Goal: Task Accomplishment & Management: Manage account settings

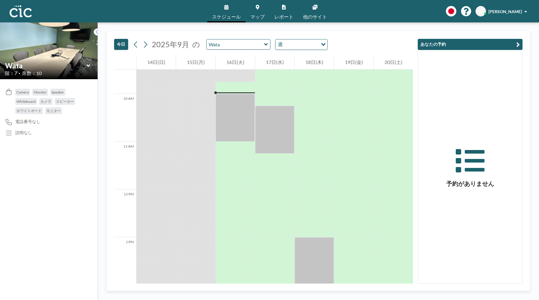
scroll to position [455, 0]
click at [24, 16] on img at bounding box center [21, 11] width 22 height 12
click at [483, 13] on span "KF" at bounding box center [480, 11] width 5 height 5
click at [263, 6] on link "マップ" at bounding box center [257, 11] width 24 height 22
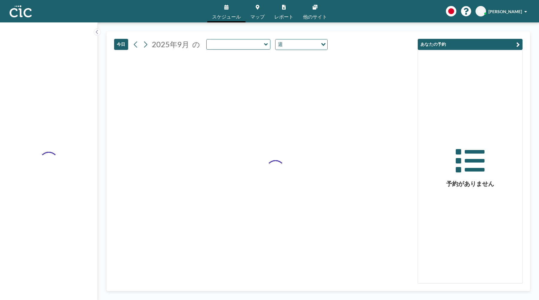
type input "Wata"
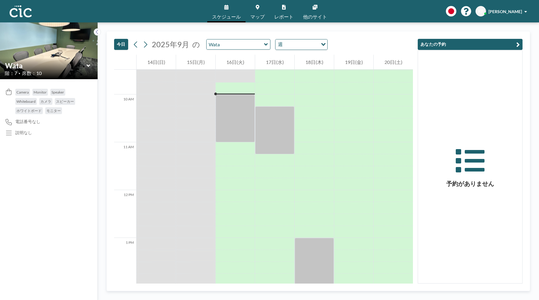
scroll to position [455, 0]
click at [262, 13] on link "マップ" at bounding box center [257, 11] width 24 height 22
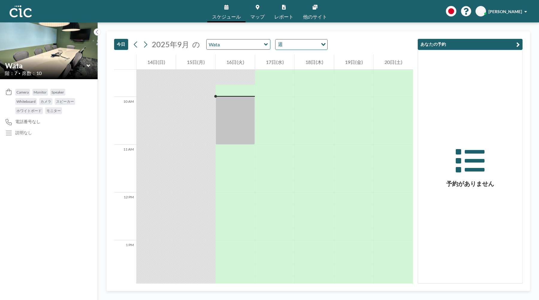
click at [502, 14] on div "[PERSON_NAME]" at bounding box center [507, 11] width 39 height 6
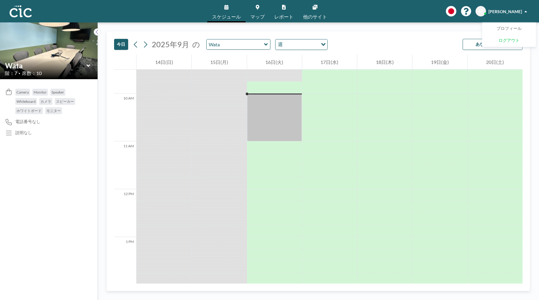
click at [512, 38] on span "ログアウト" at bounding box center [508, 41] width 21 height 6
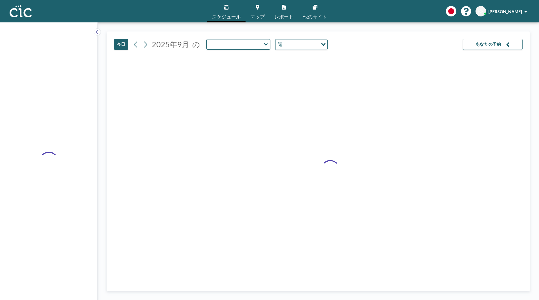
type input "Wata"
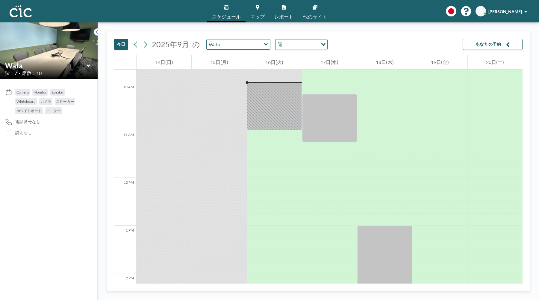
scroll to position [467, 0]
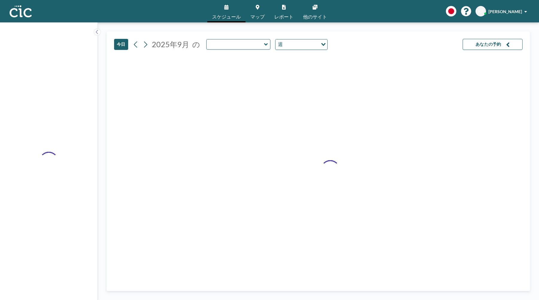
type input "Wata"
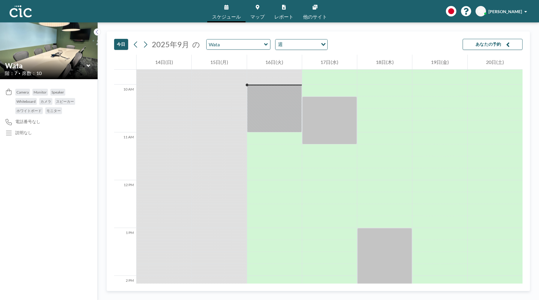
scroll to position [467, 0]
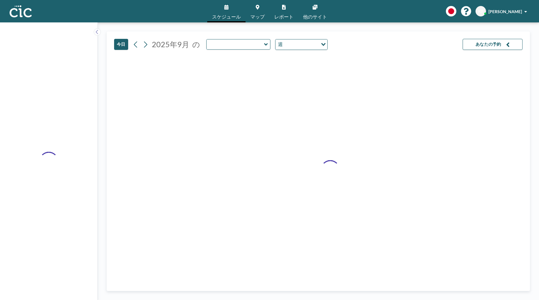
type input "Wata"
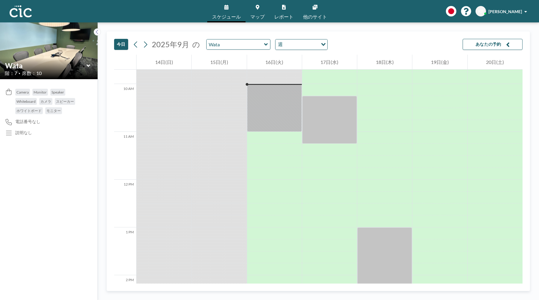
scroll to position [467, 0]
click at [134, 21] on div "スケジュール マップ レポート 他のサイト English Polski 日本語 Española KF [PERSON_NAME] Furuno" at bounding box center [269, 11] width 539 height 22
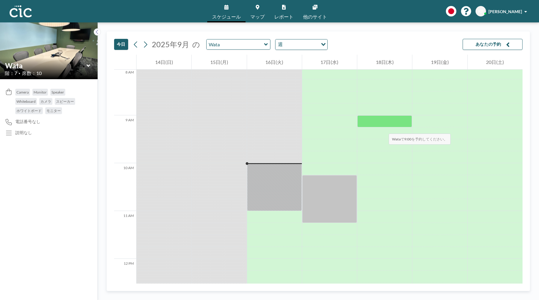
scroll to position [378, 0]
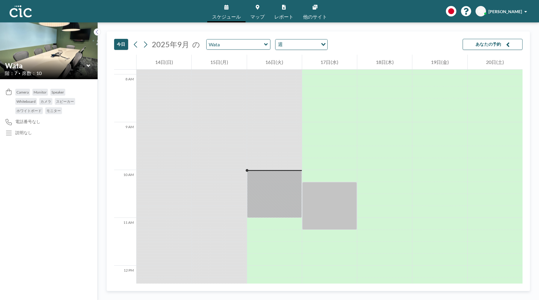
click at [492, 37] on div "[DATE] [DATE] の [PERSON_NAME] 週 Loading... あなたの予約" at bounding box center [318, 43] width 408 height 23
click at [492, 41] on button "あなたの予約" at bounding box center [492, 44] width 60 height 11
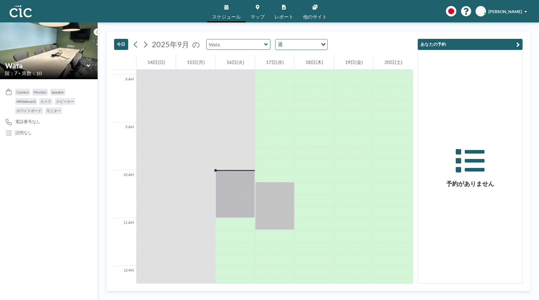
click at [250, 45] on input "text" at bounding box center [234, 45] width 57 height 10
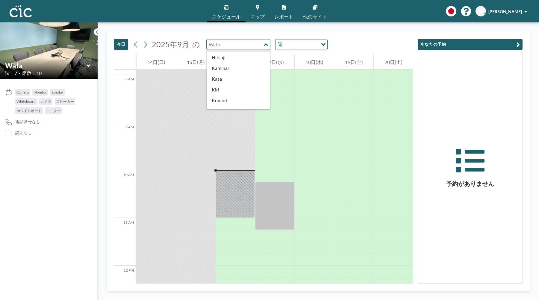
scroll to position [0, 0]
type input "Wata"
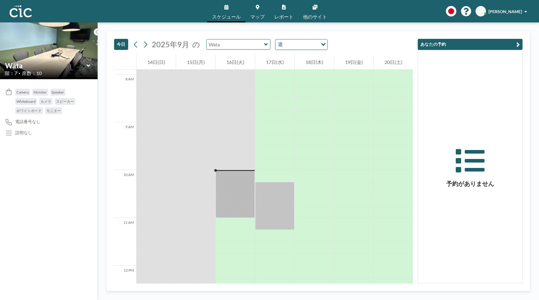
click at [253, 48] on input "text" at bounding box center [234, 45] width 57 height 10
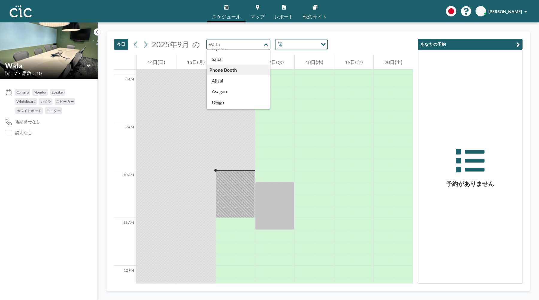
scroll to position [56, 0]
type input "Wata"
click at [296, 46] on input "Search for option" at bounding box center [300, 45] width 33 height 8
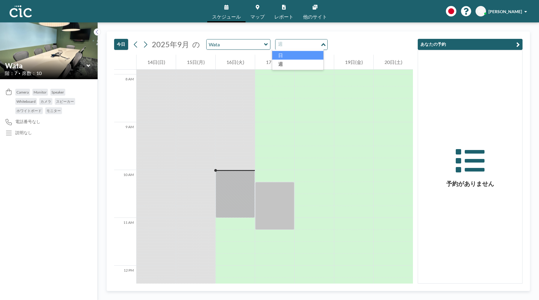
click at [294, 56] on li "日" at bounding box center [297, 55] width 51 height 9
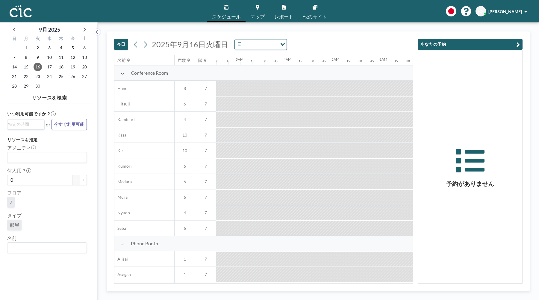
scroll to position [0, 51]
click at [515, 47] on button "あなたの予約" at bounding box center [469, 44] width 105 height 11
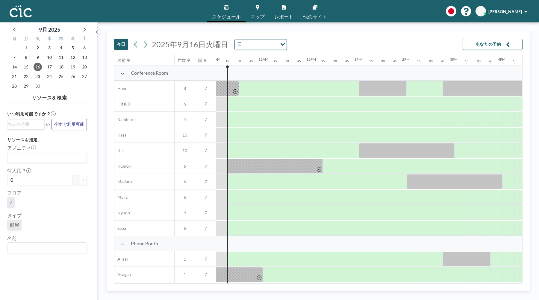
scroll to position [0, 478]
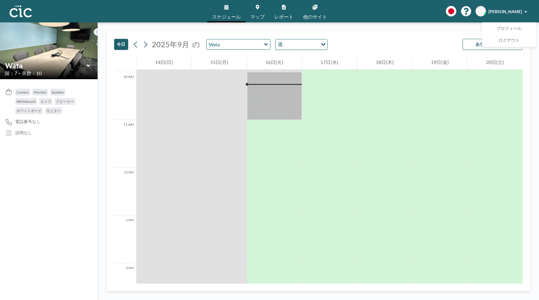
scroll to position [479, 0]
click at [291, 41] on input "Search for option" at bounding box center [300, 45] width 33 height 8
click at [289, 52] on li "日" at bounding box center [297, 55] width 51 height 9
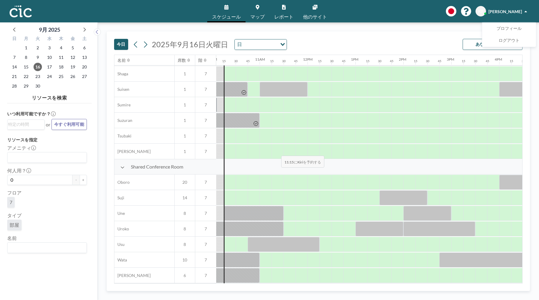
scroll to position [342, 483]
